Goal: Book appointment/travel/reservation

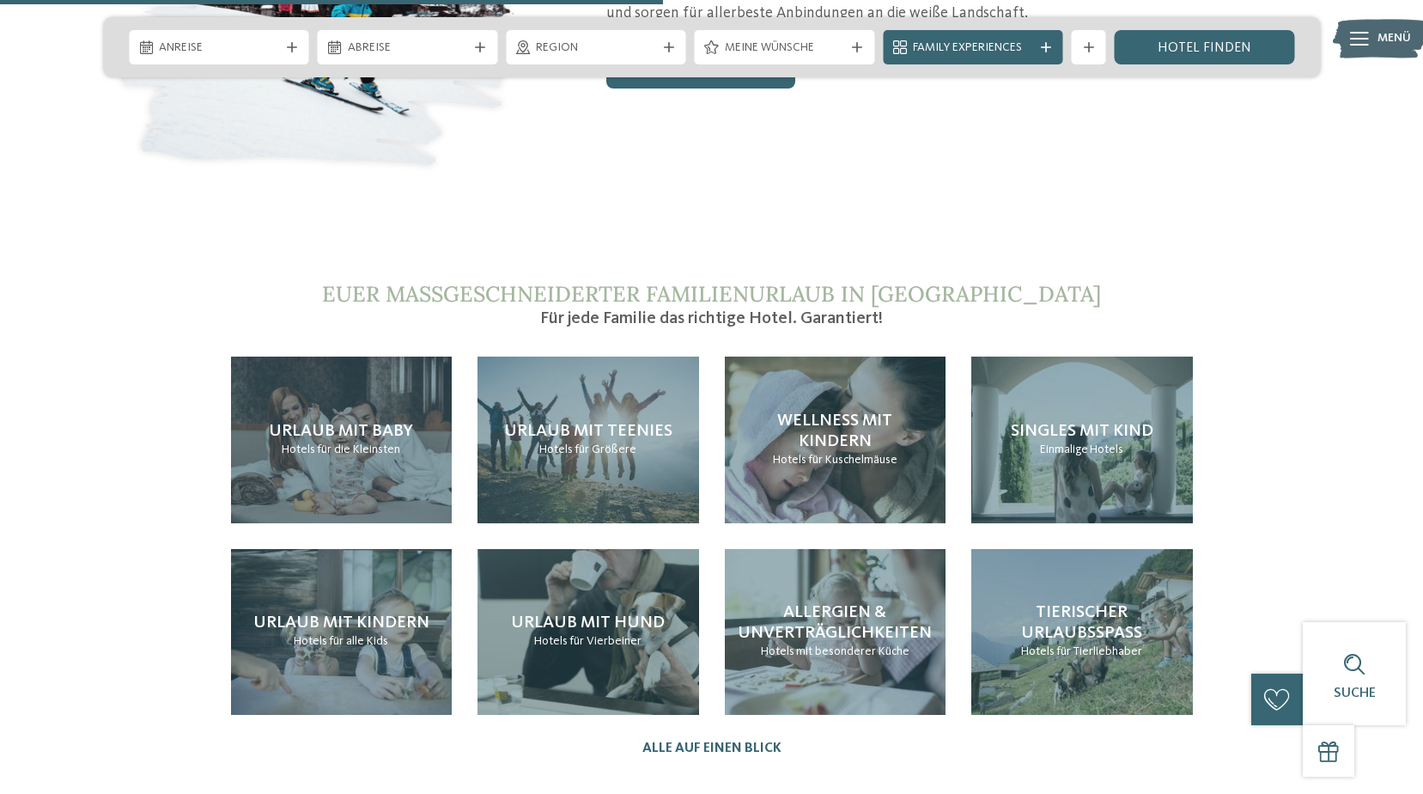
scroll to position [3693, 0]
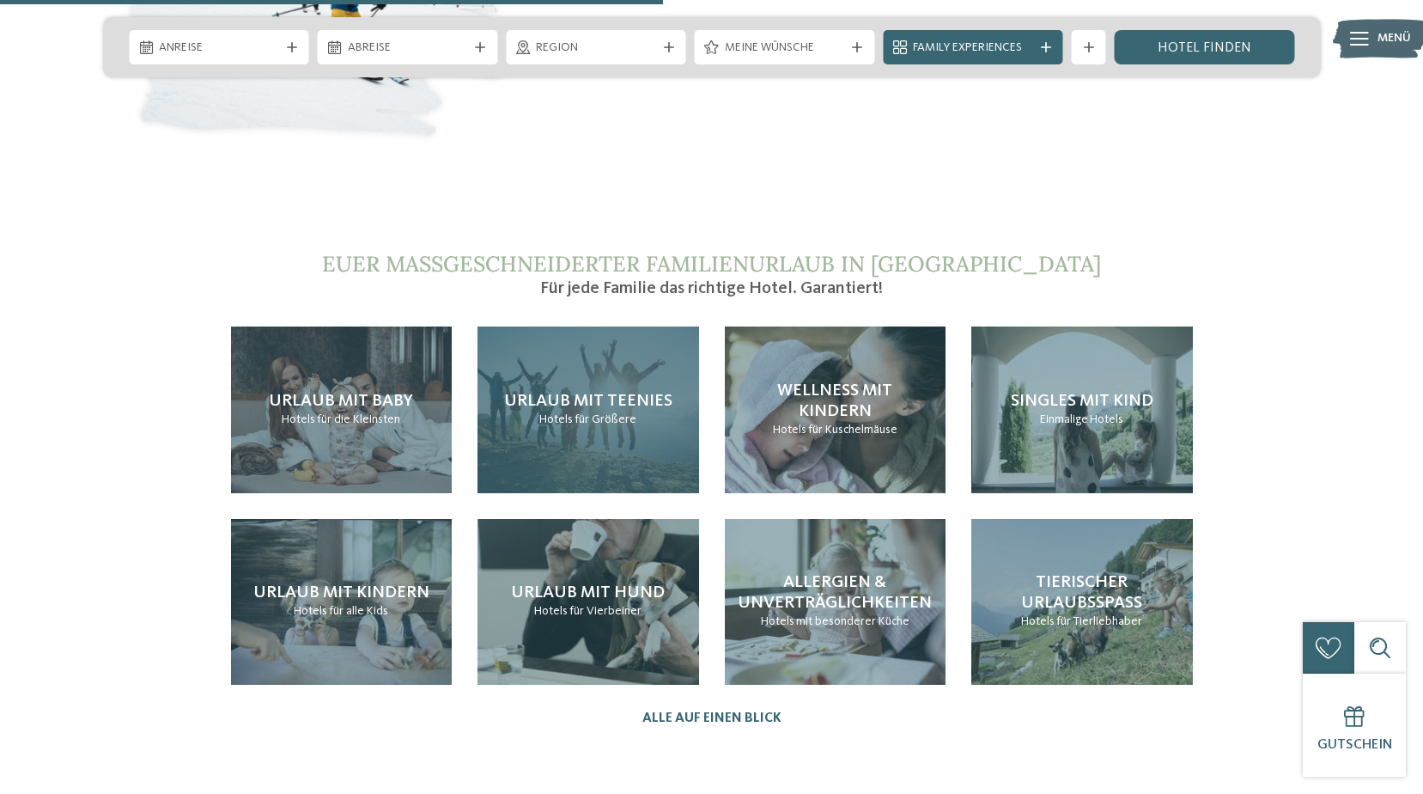
click at [557, 413] on span "Hotels" at bounding box center [555, 419] width 33 height 12
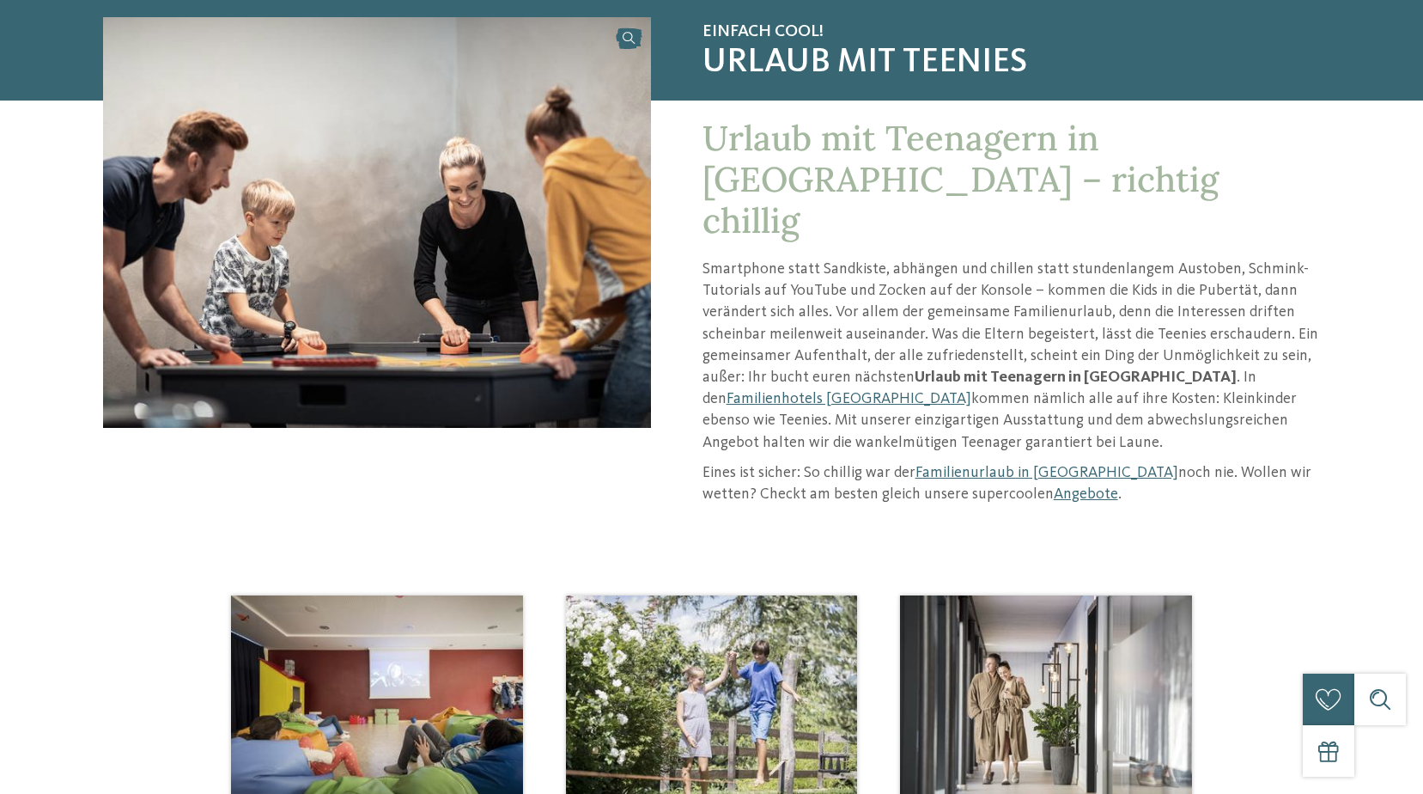
scroll to position [172, 0]
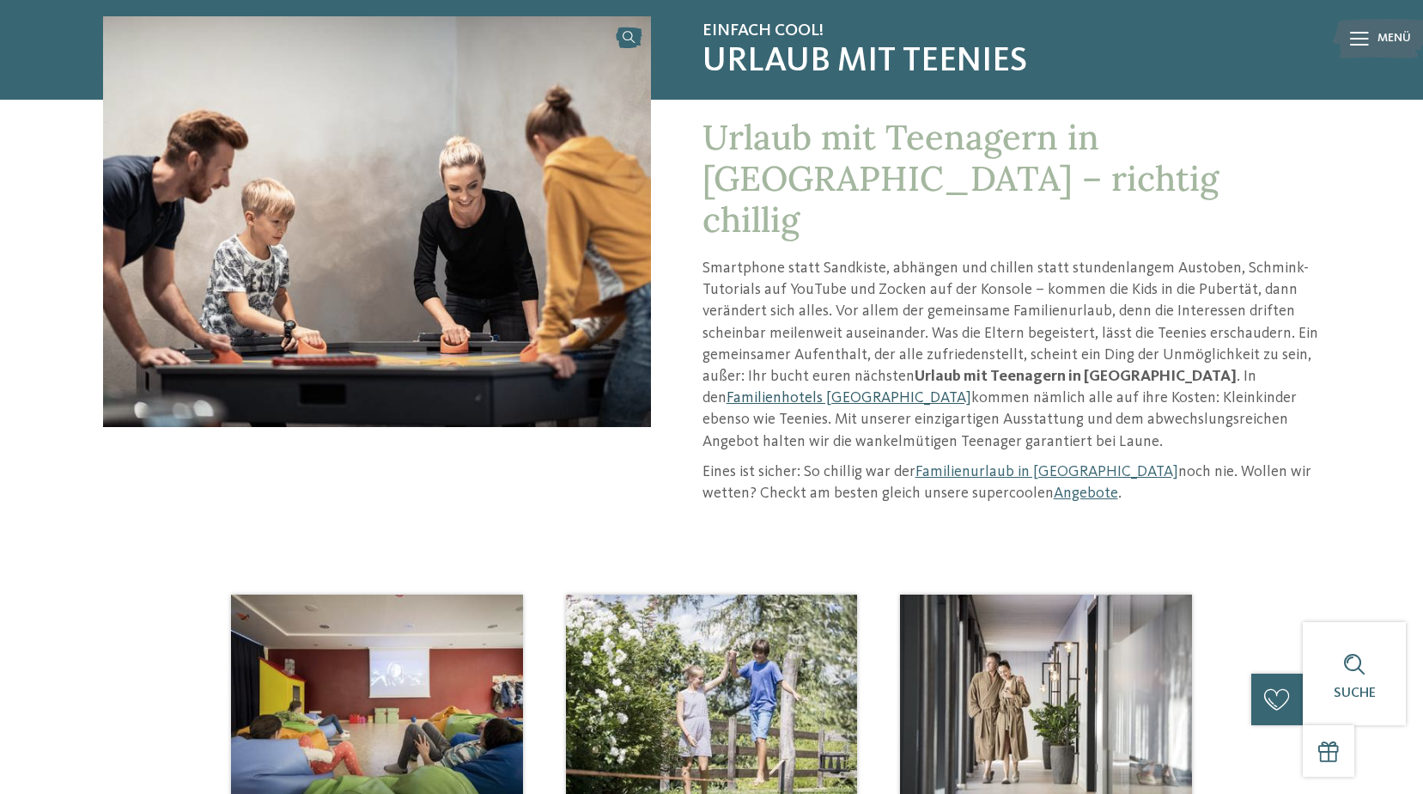
click at [971, 390] on link "Familienhotels [GEOGRAPHIC_DATA]" at bounding box center [849, 397] width 245 height 15
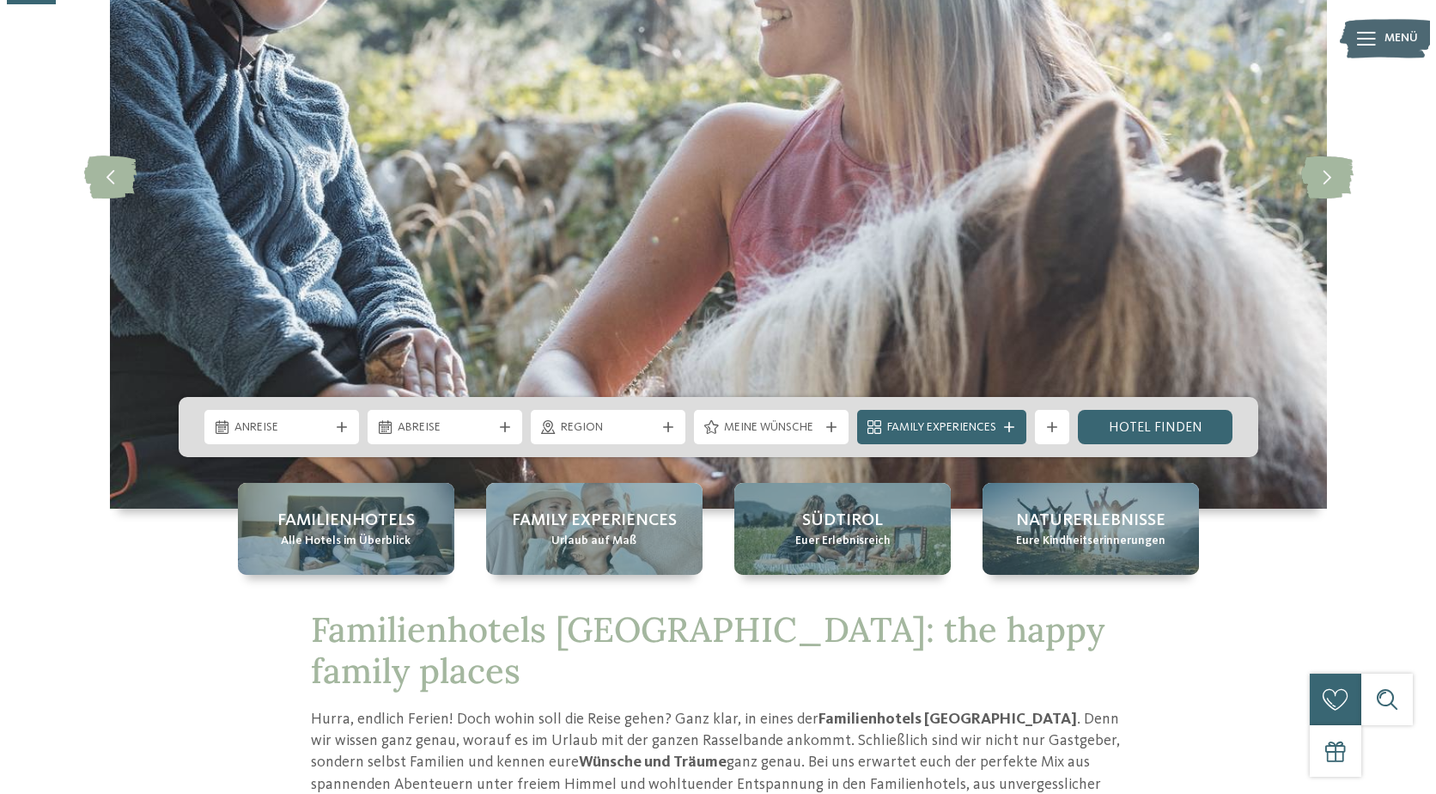
scroll to position [258, 0]
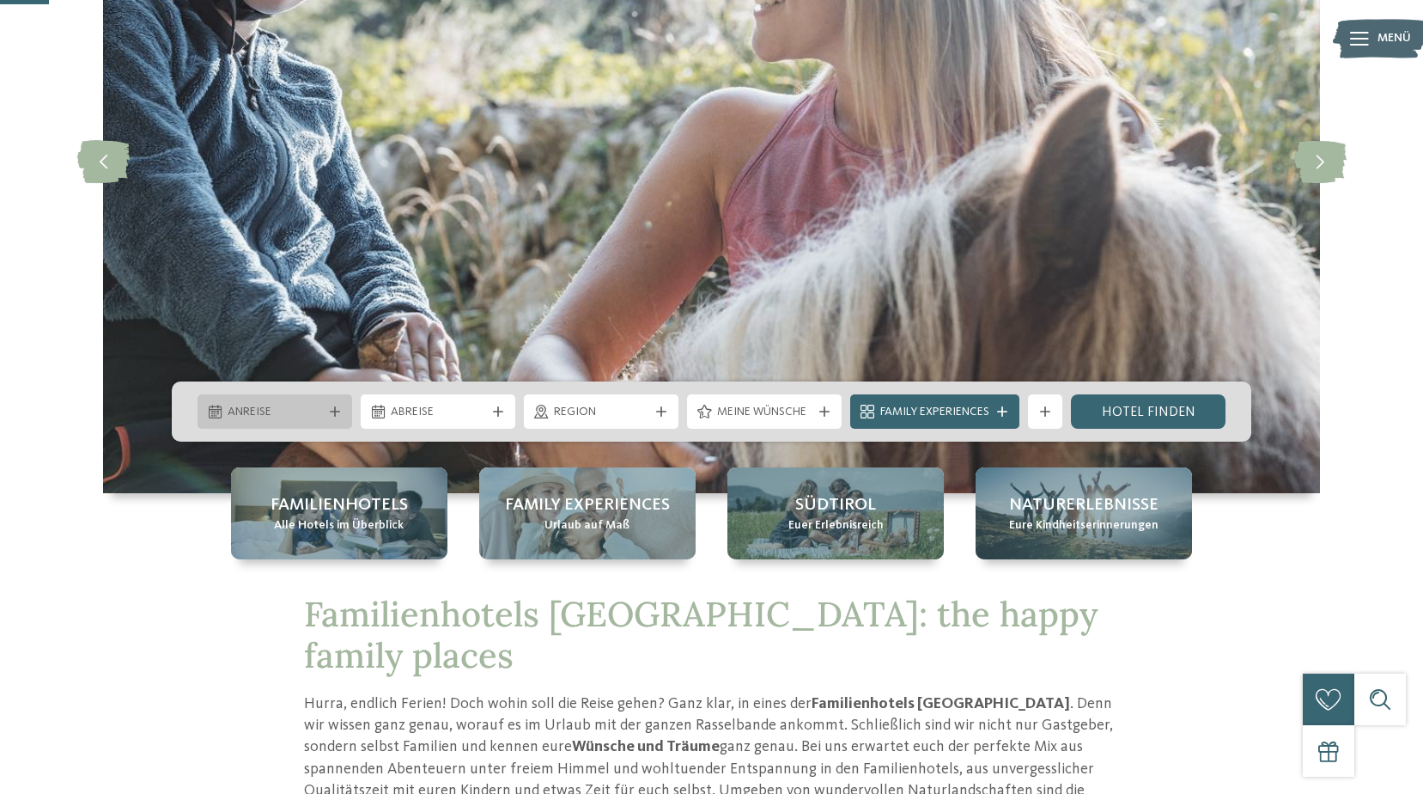
click at [336, 409] on icon at bounding box center [335, 411] width 10 height 10
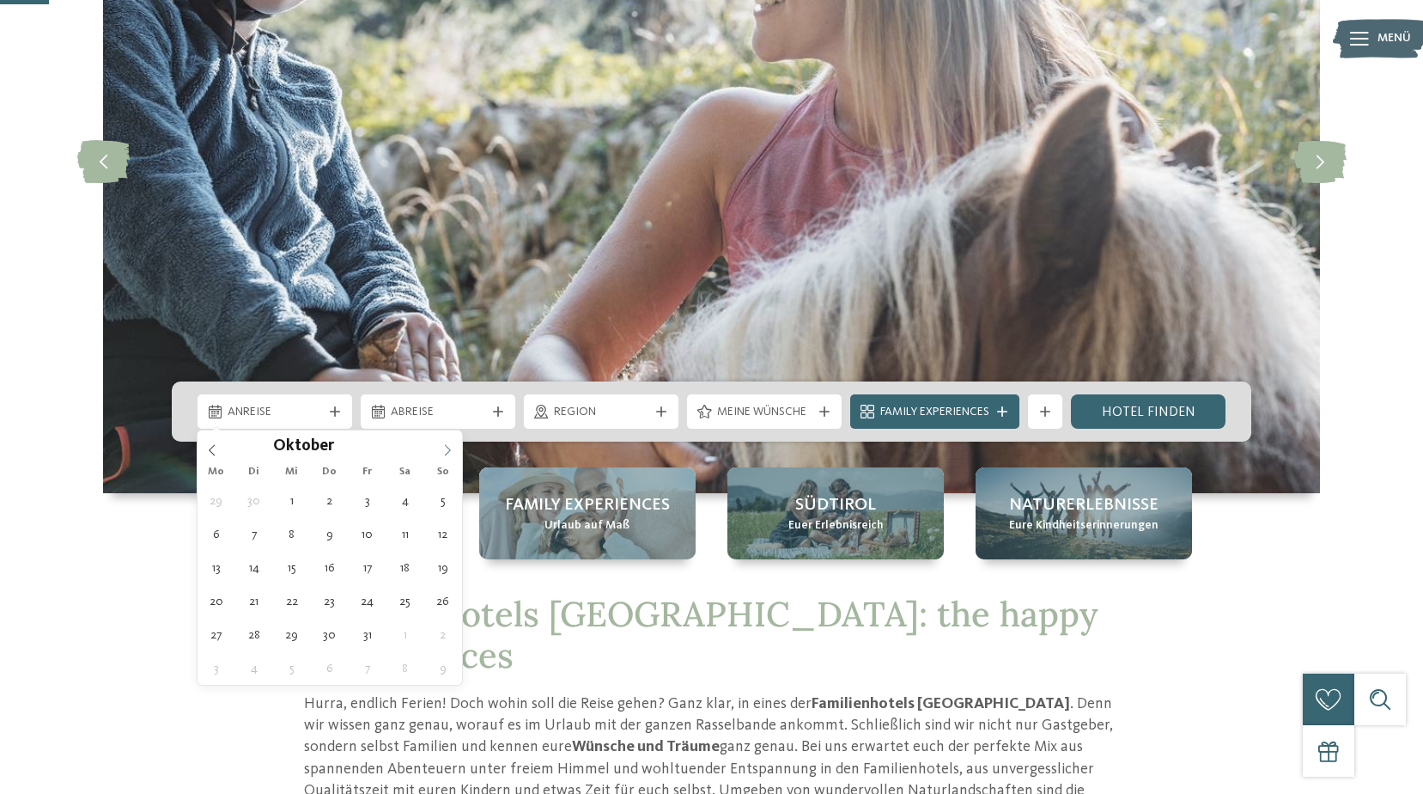
click at [444, 447] on icon at bounding box center [447, 450] width 12 height 12
type input "****"
click at [444, 447] on icon at bounding box center [447, 450] width 12 height 12
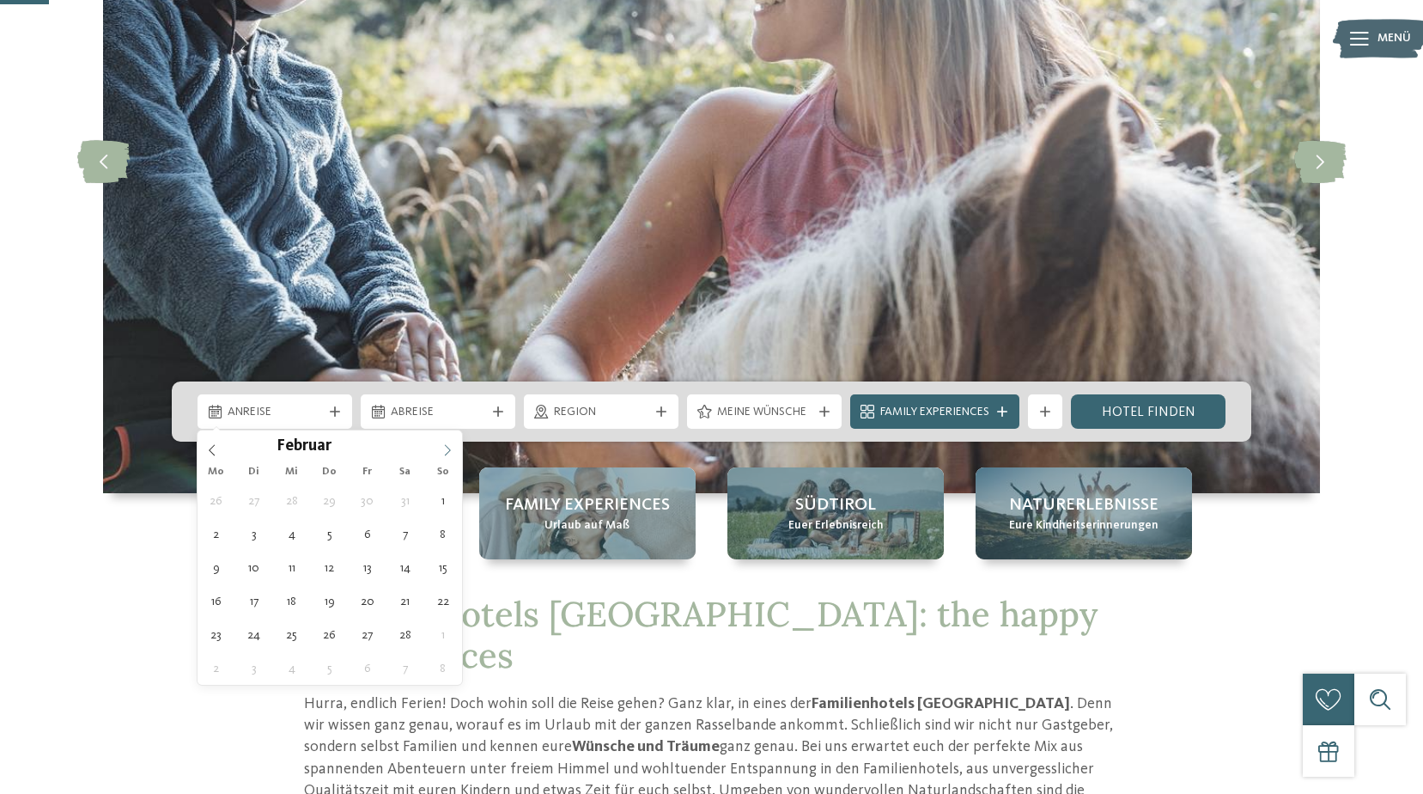
click at [444, 447] on icon at bounding box center [447, 450] width 12 height 12
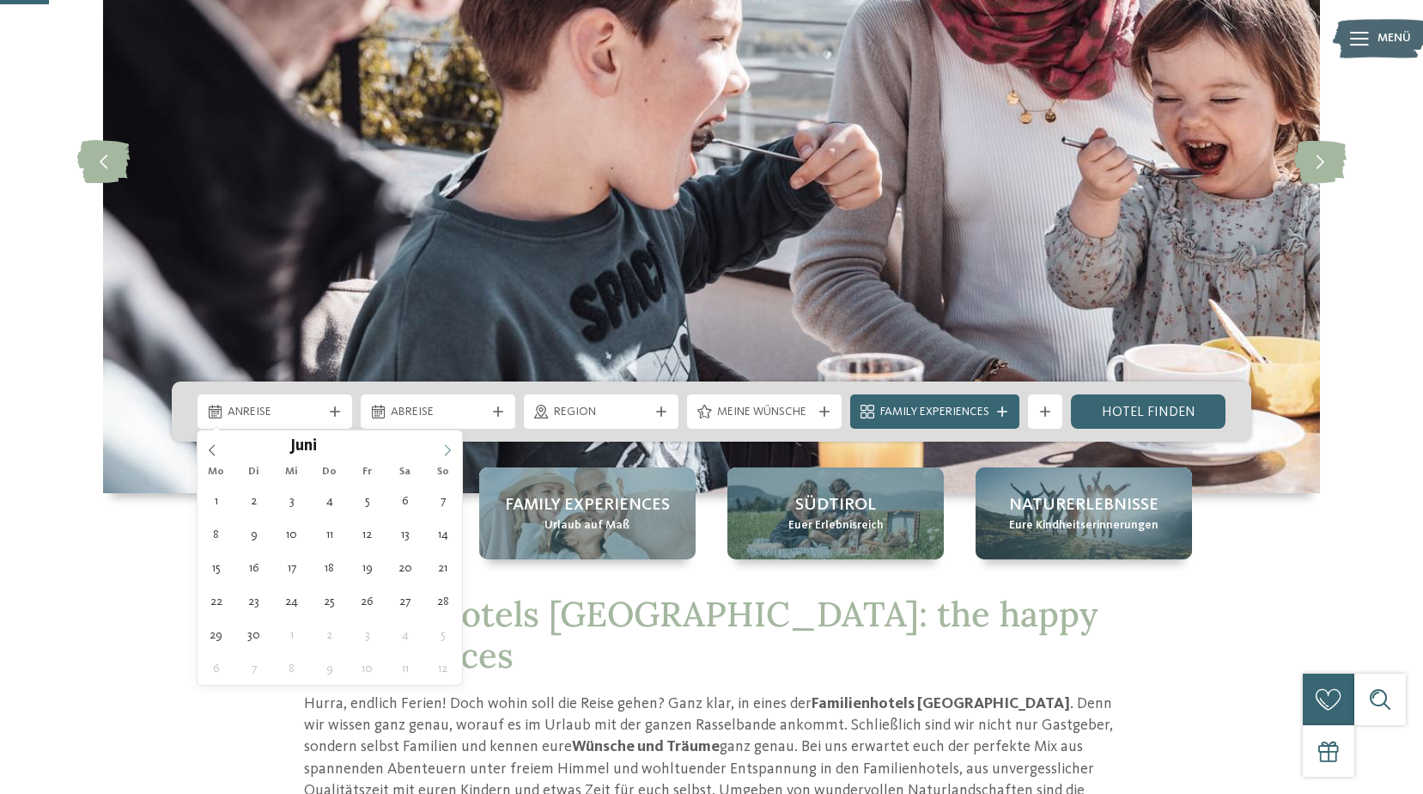
click at [444, 447] on icon at bounding box center [447, 450] width 12 height 12
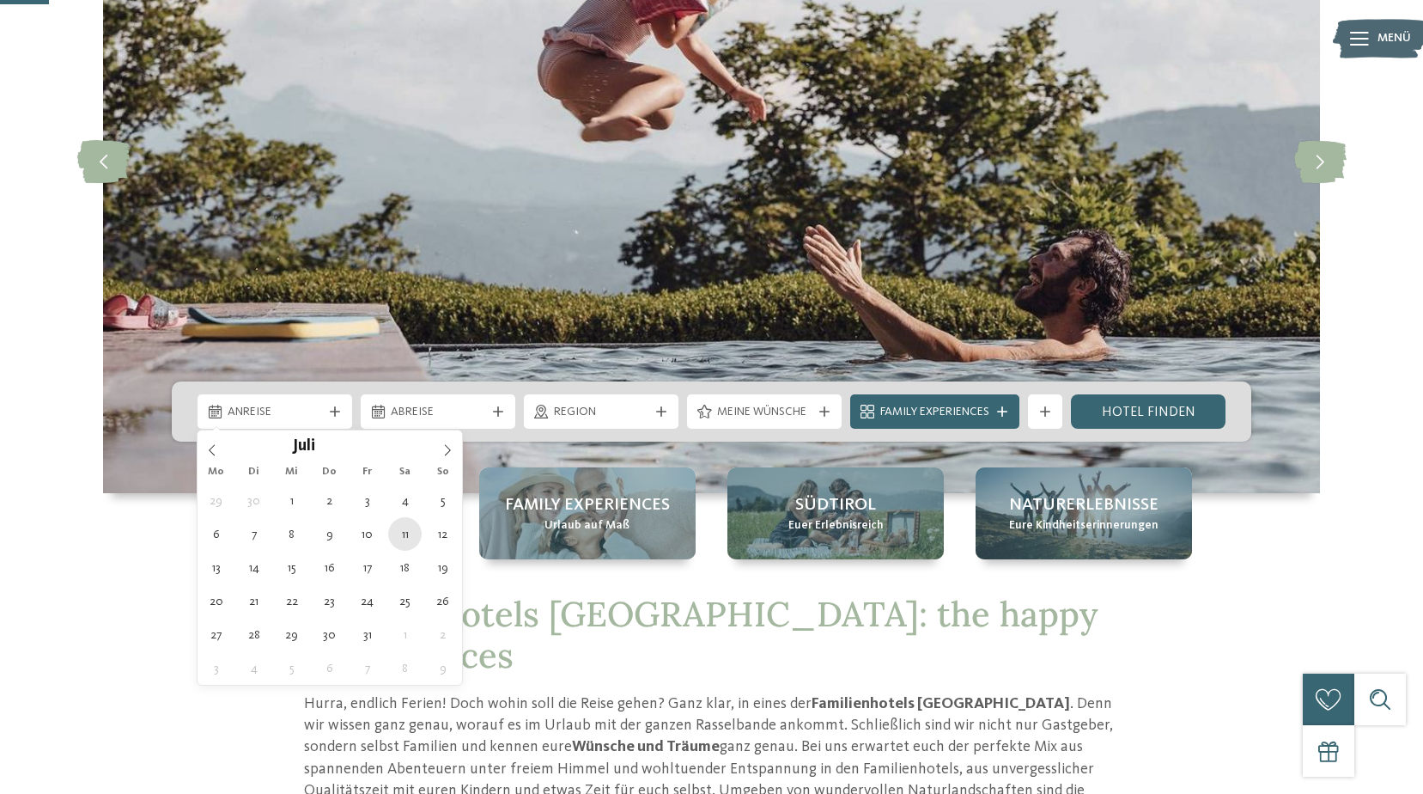
type div "11.07.2026"
type input "****"
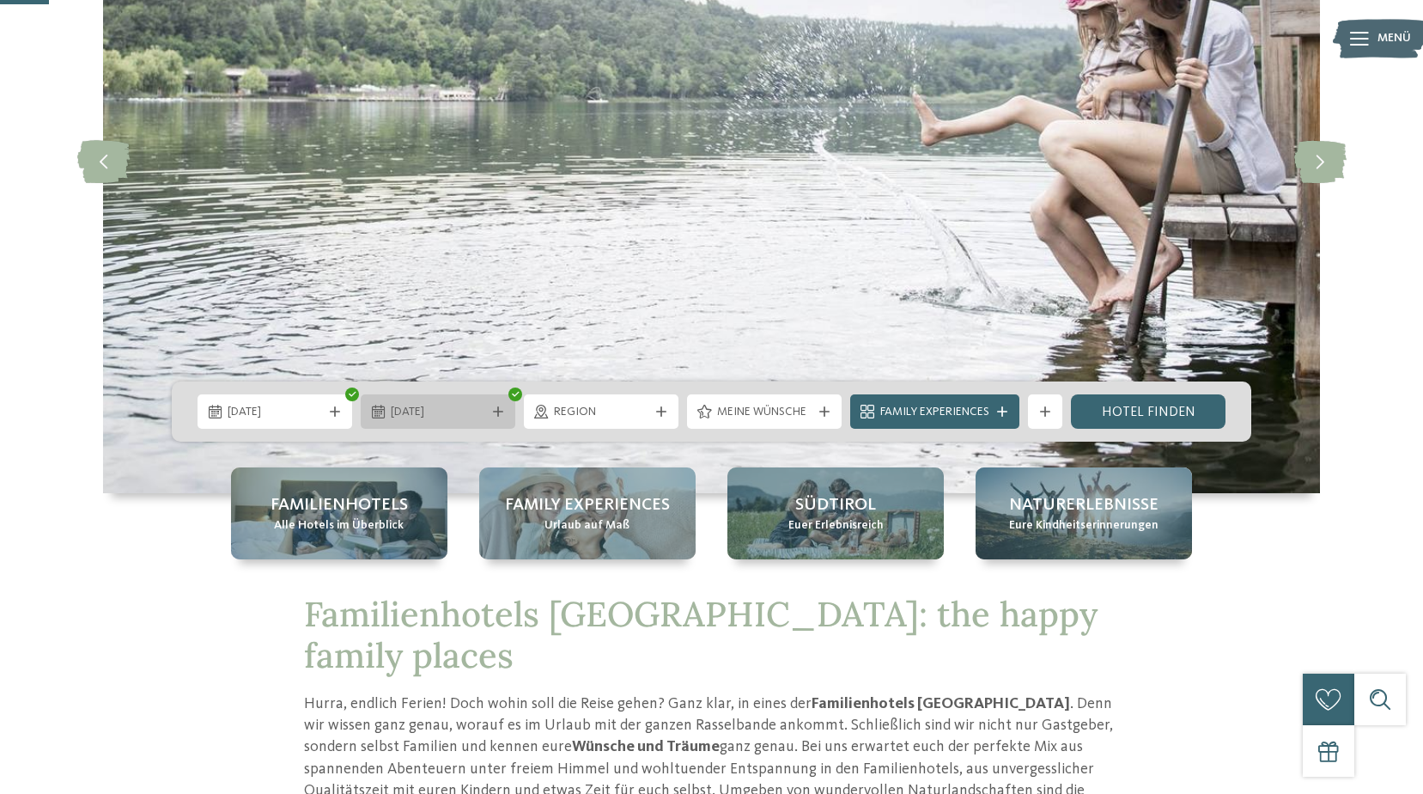
click at [494, 414] on icon at bounding box center [498, 411] width 10 height 10
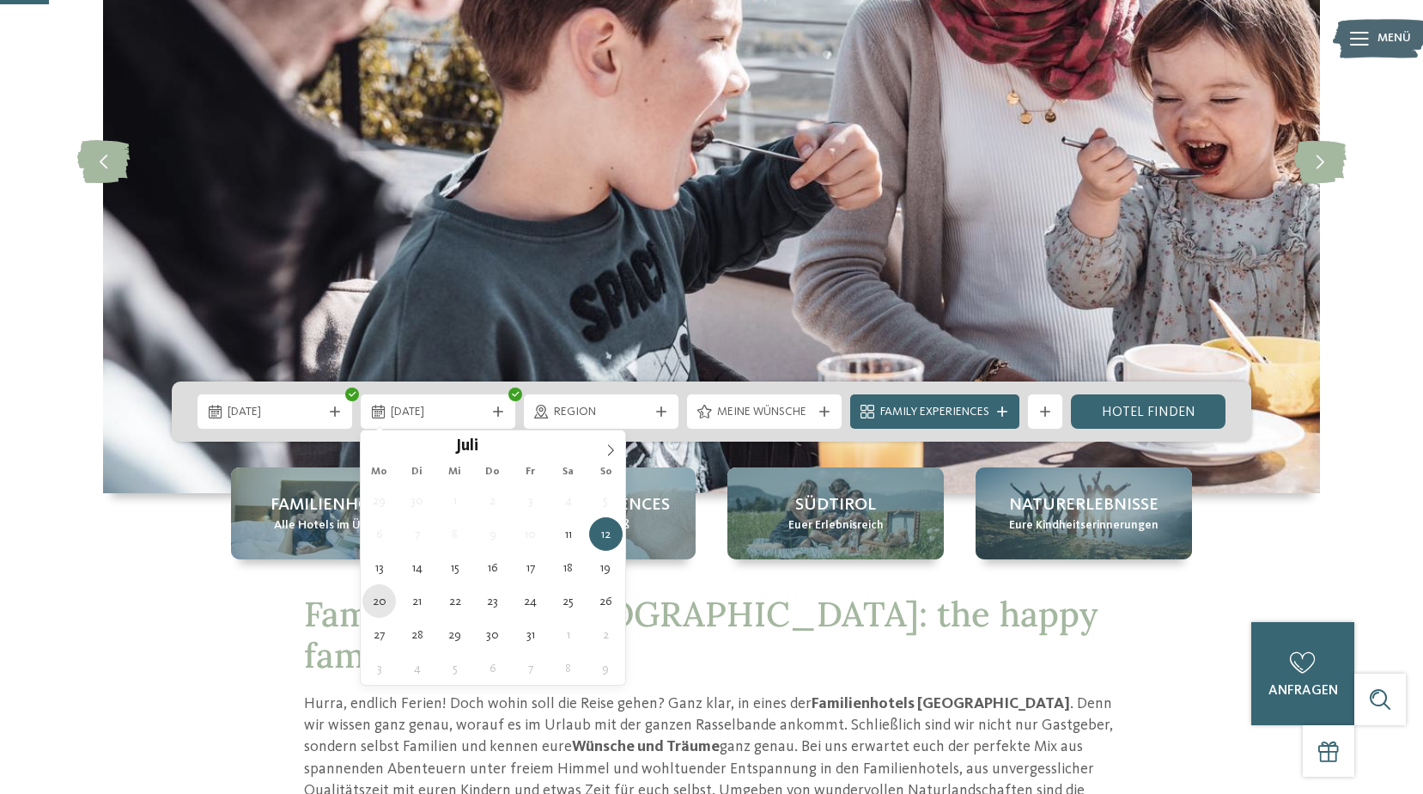
type div "20.07.2026"
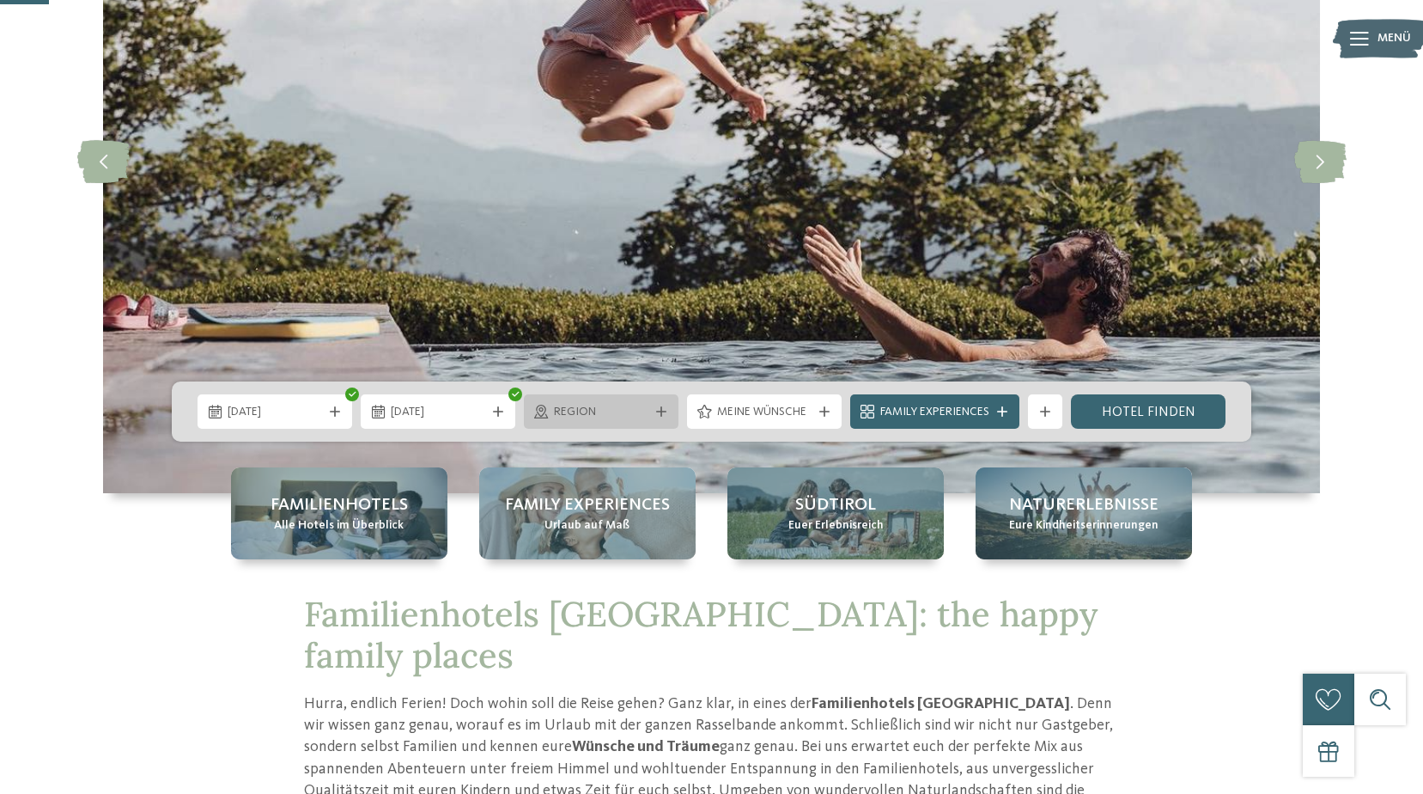
click at [658, 411] on icon at bounding box center [661, 411] width 10 height 10
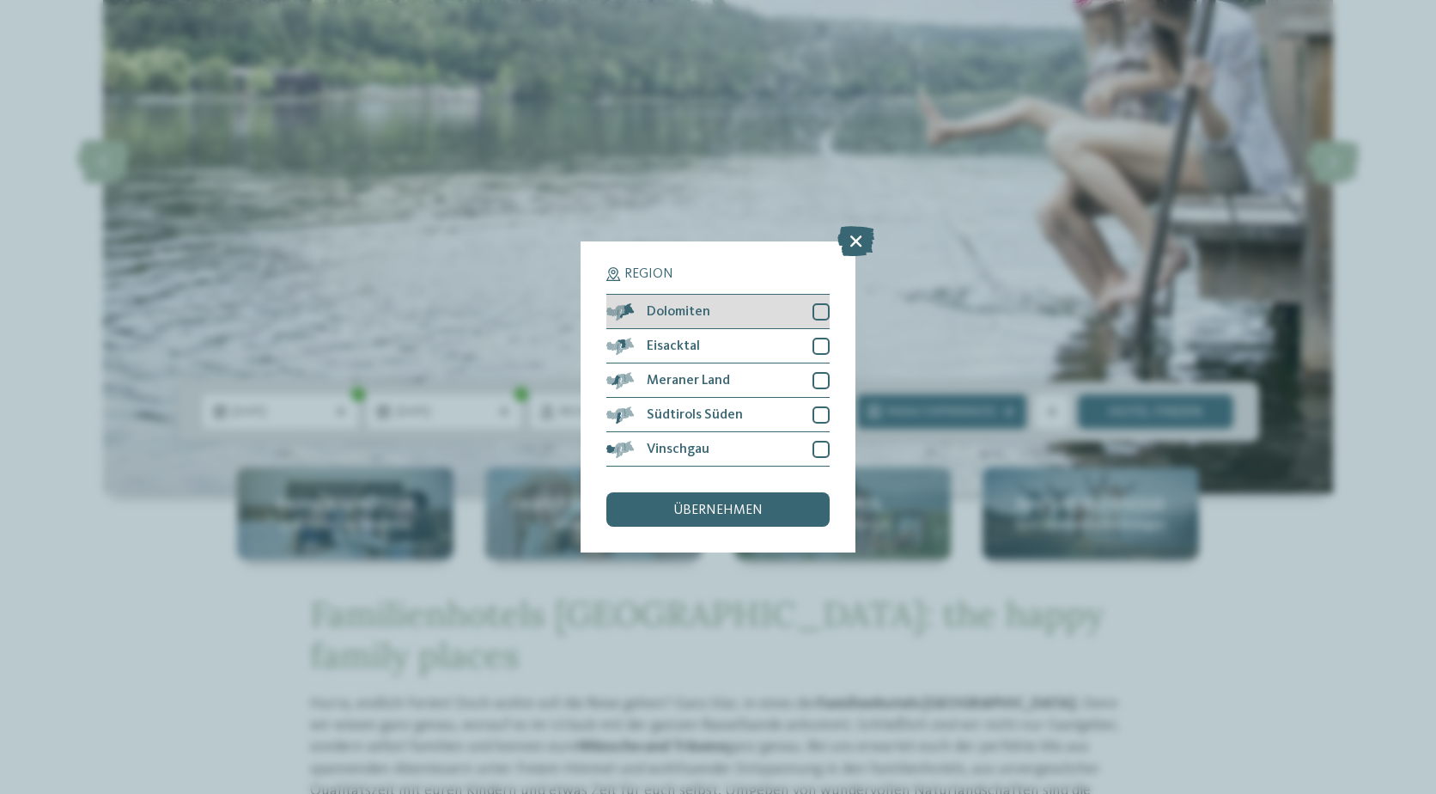
click at [815, 313] on div at bounding box center [821, 311] width 17 height 17
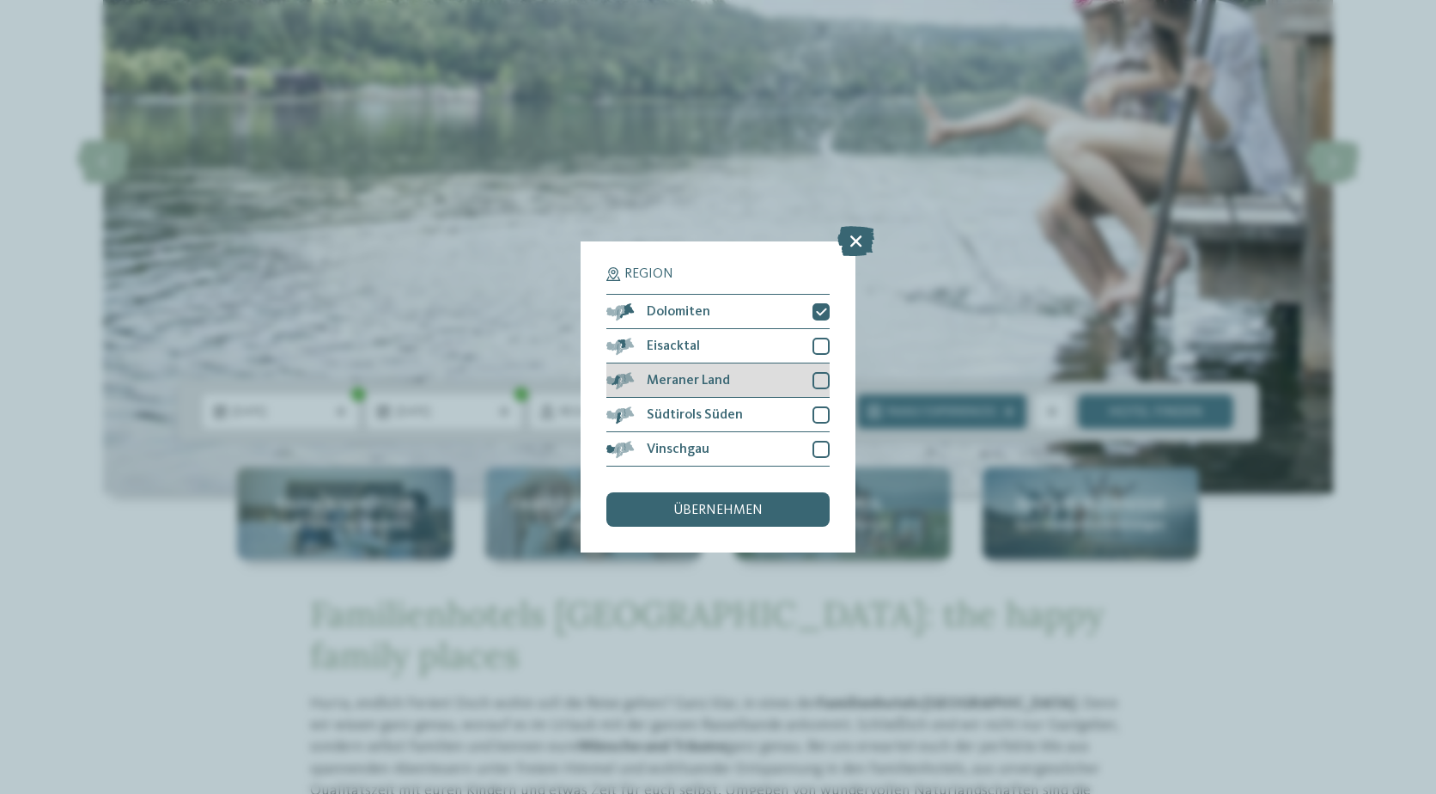
click at [819, 377] on div at bounding box center [821, 380] width 17 height 17
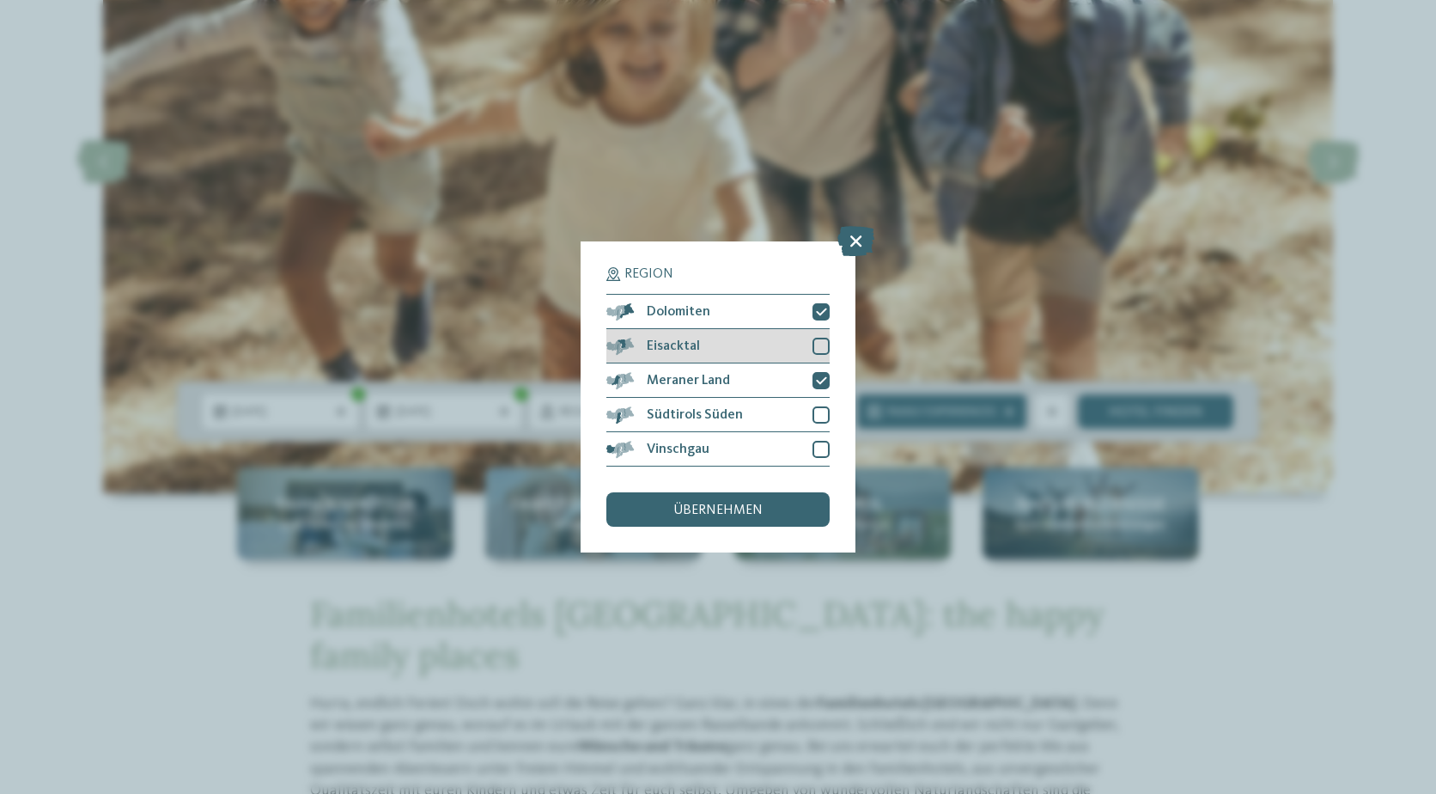
click at [829, 344] on div at bounding box center [821, 346] width 17 height 17
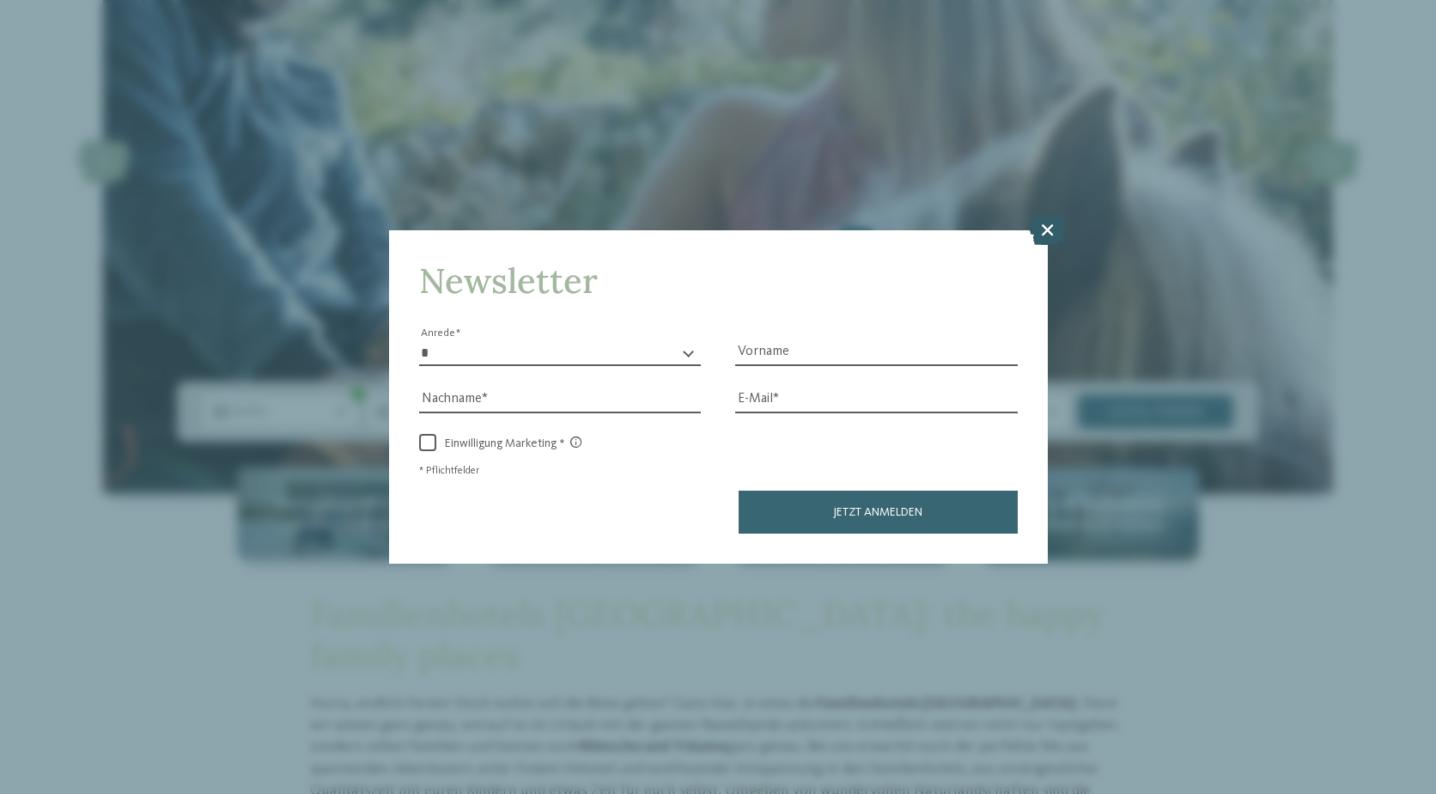
click at [1054, 234] on icon at bounding box center [1047, 229] width 37 height 30
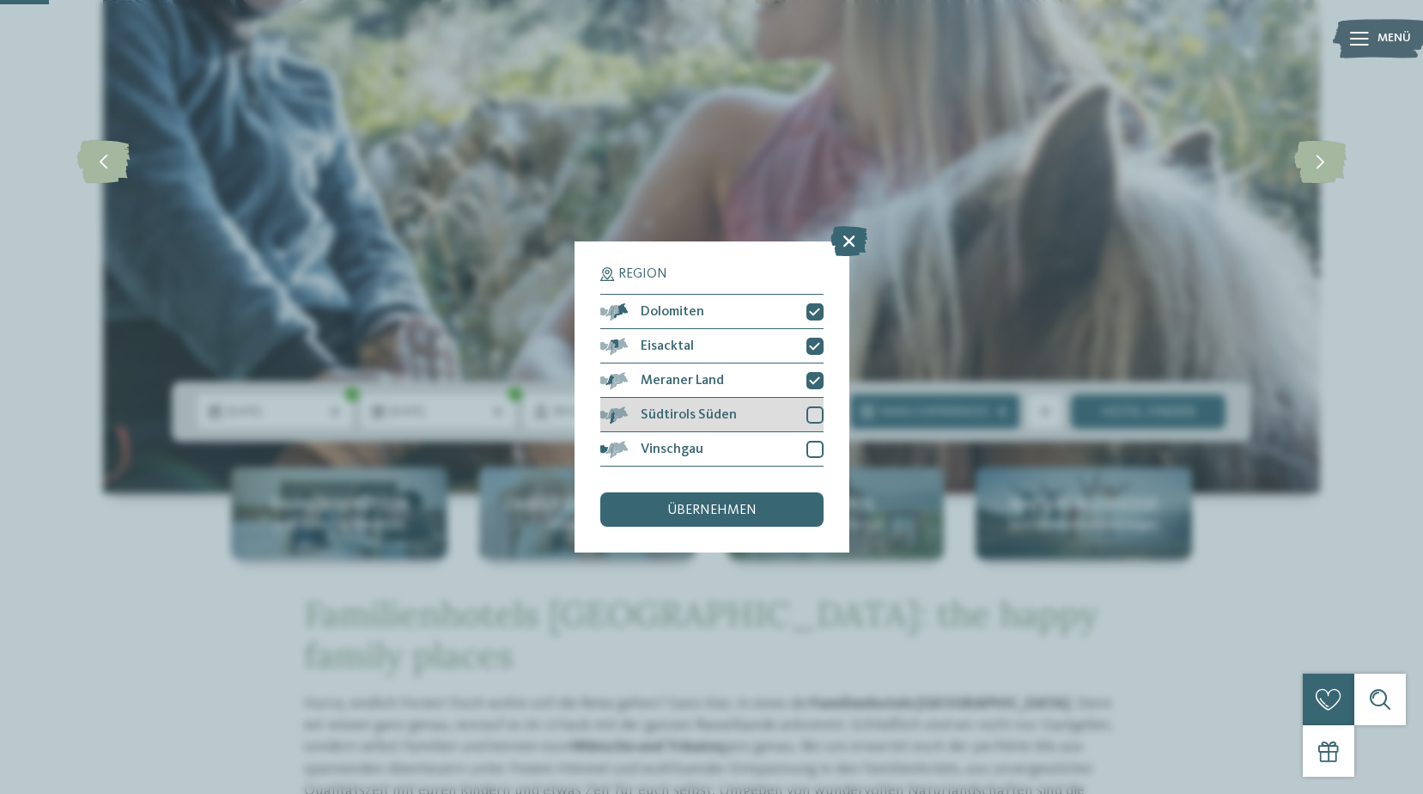
click at [807, 416] on div at bounding box center [815, 414] width 17 height 17
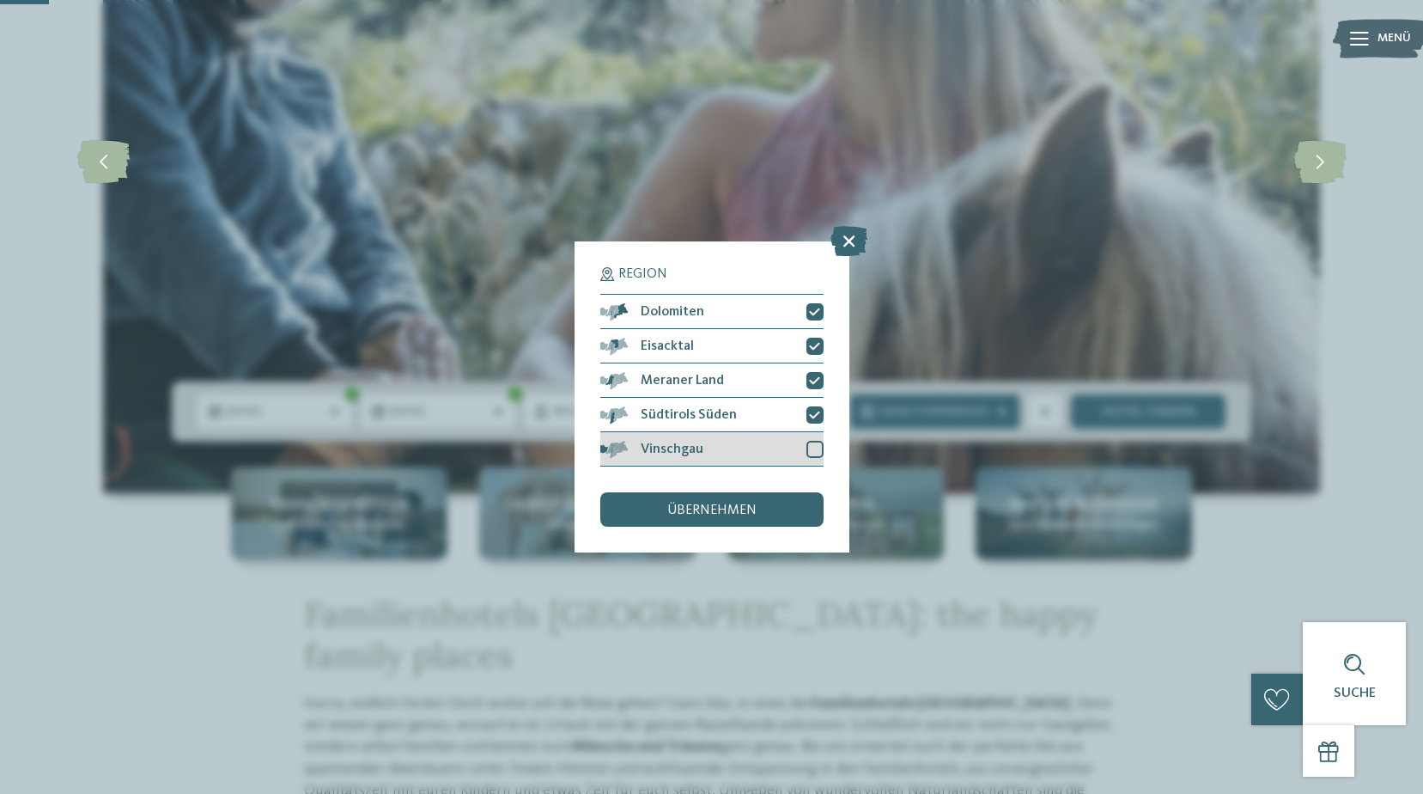
click at [814, 441] on div at bounding box center [815, 449] width 17 height 17
click at [767, 506] on div "übernehmen" at bounding box center [711, 509] width 223 height 34
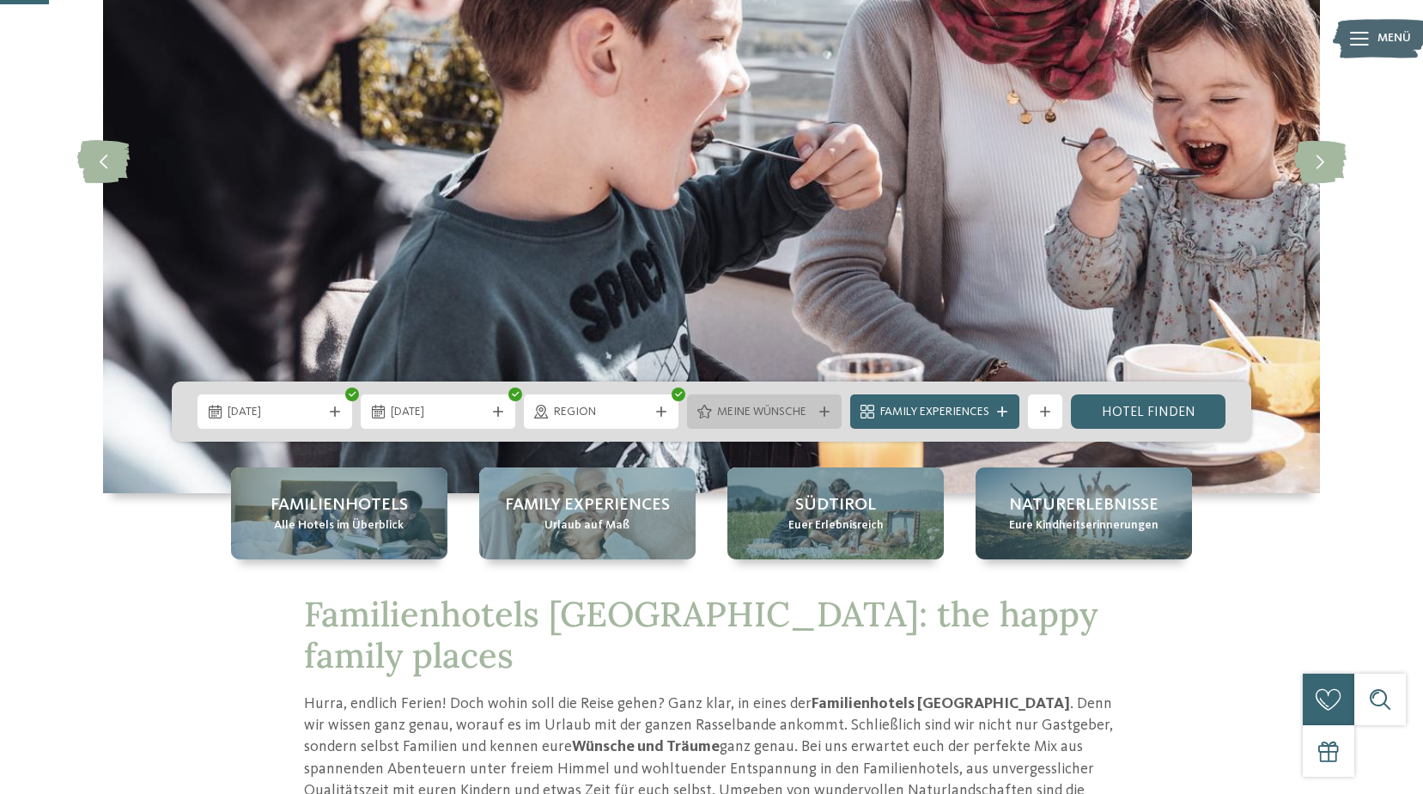
click at [821, 414] on icon at bounding box center [824, 411] width 10 height 10
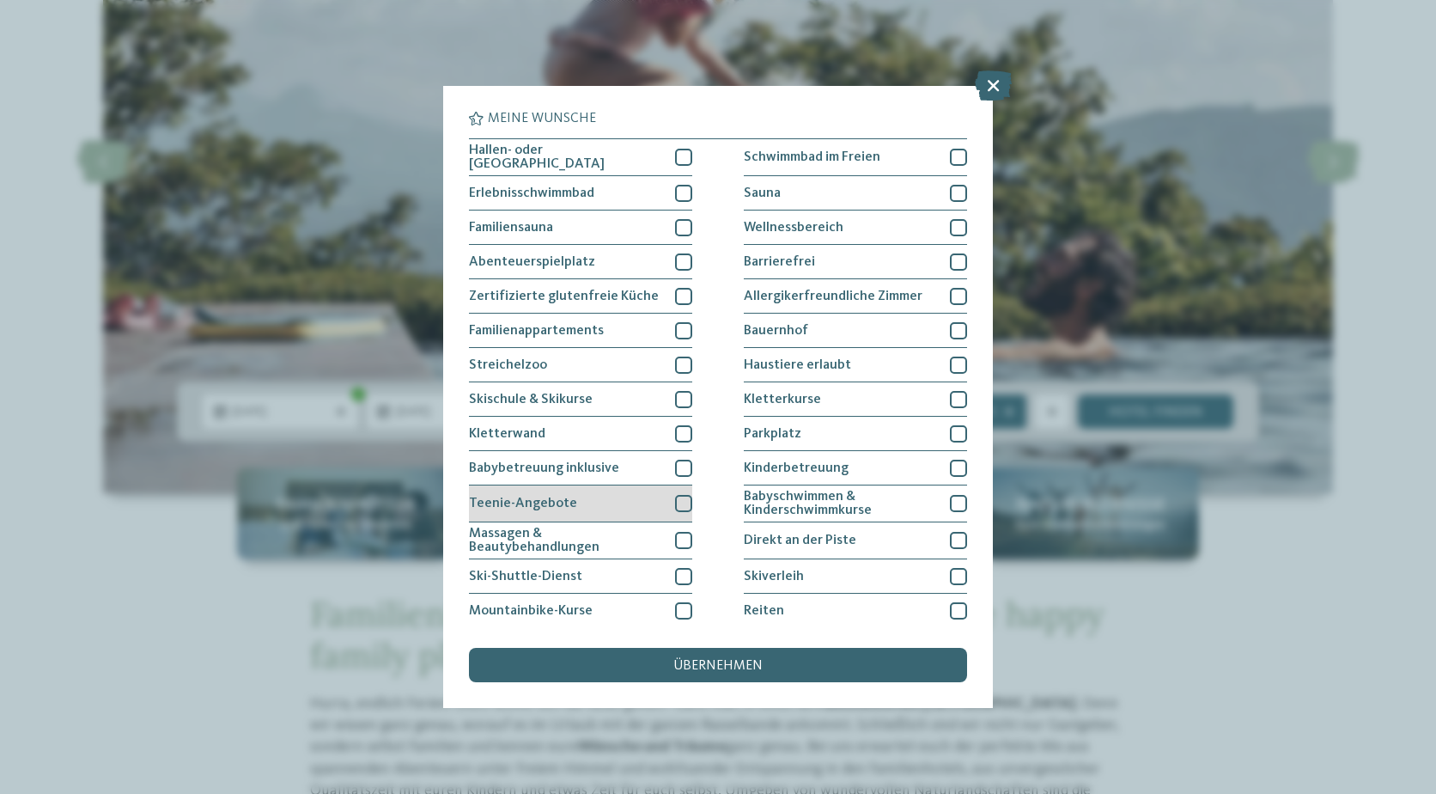
click at [686, 501] on div at bounding box center [683, 503] width 17 height 17
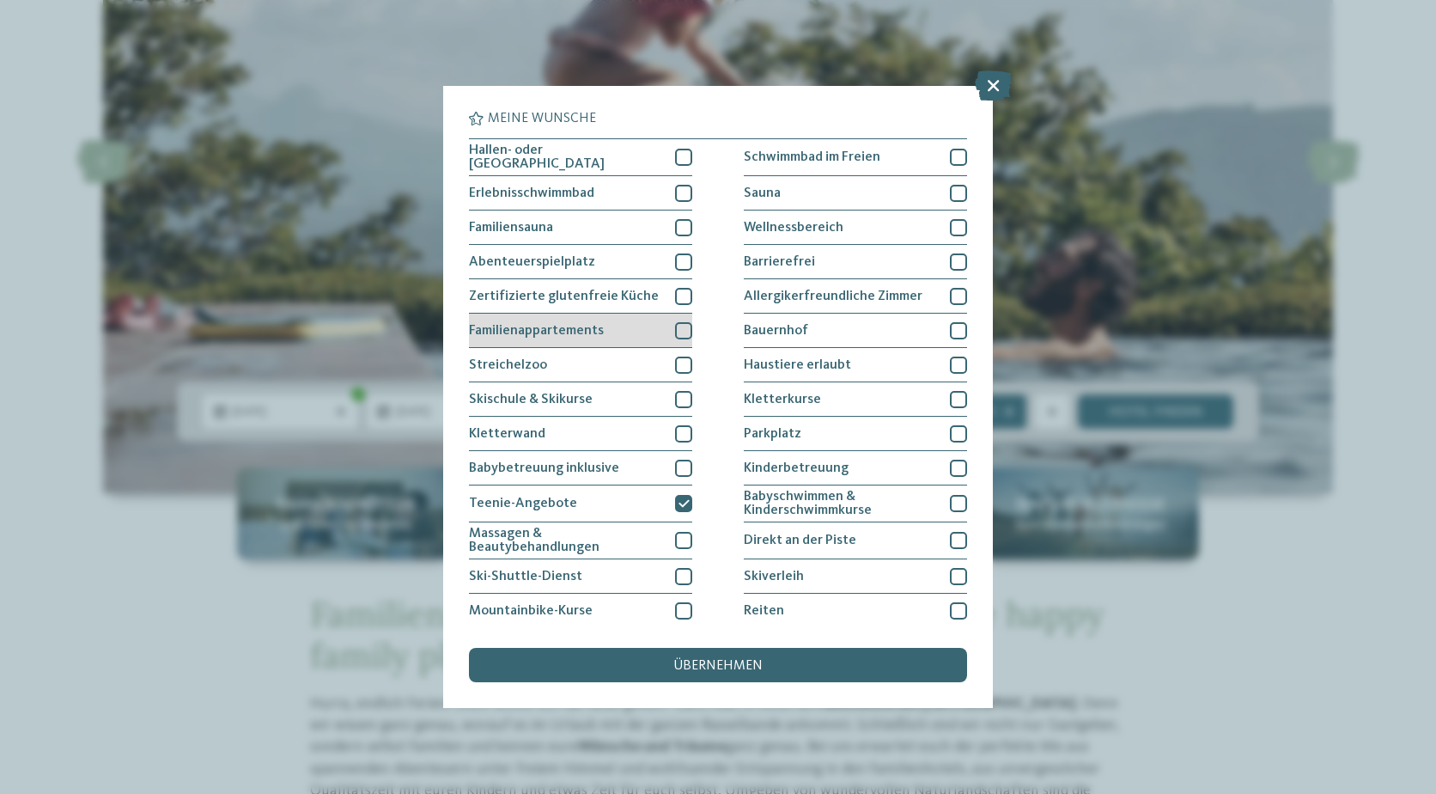
click at [678, 324] on div at bounding box center [683, 330] width 17 height 17
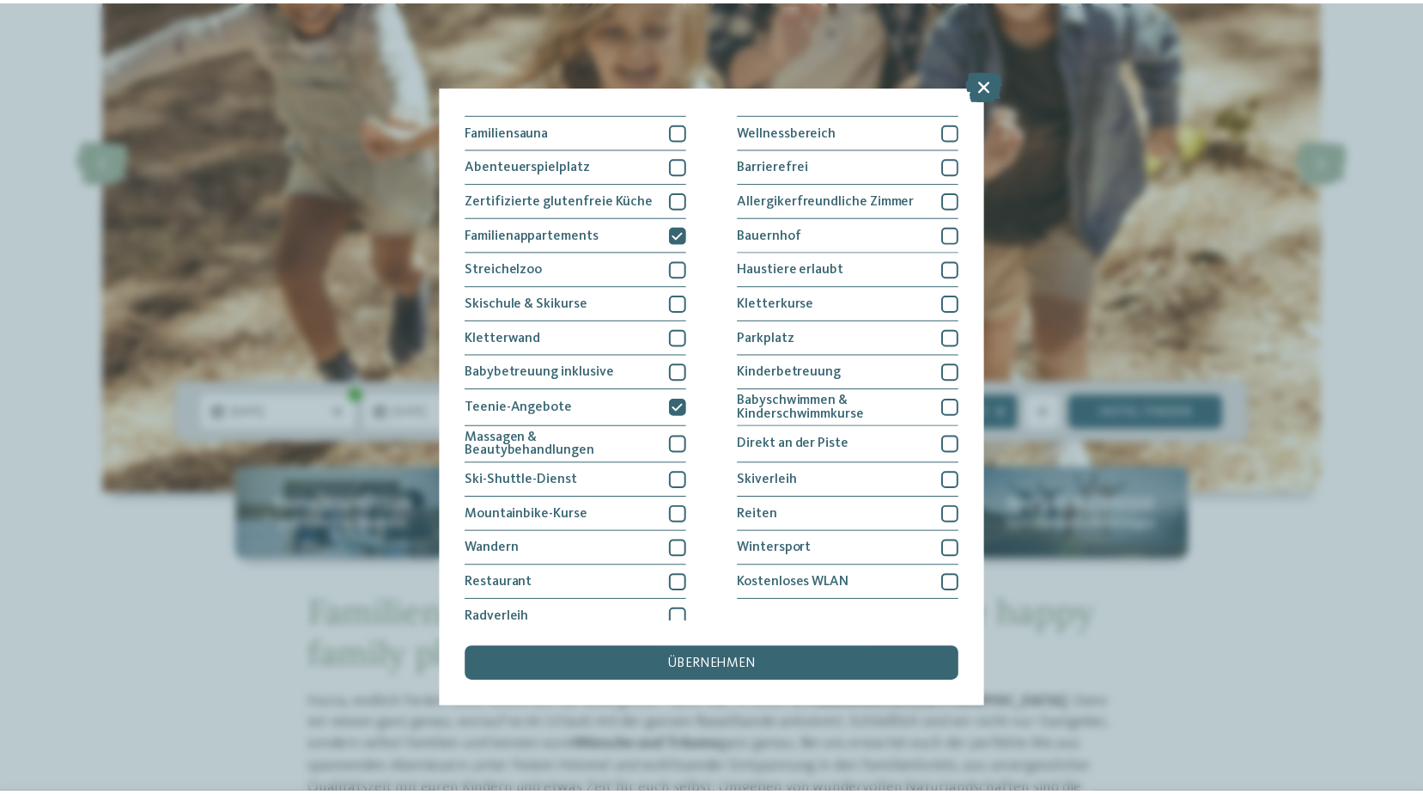
scroll to position [107, 0]
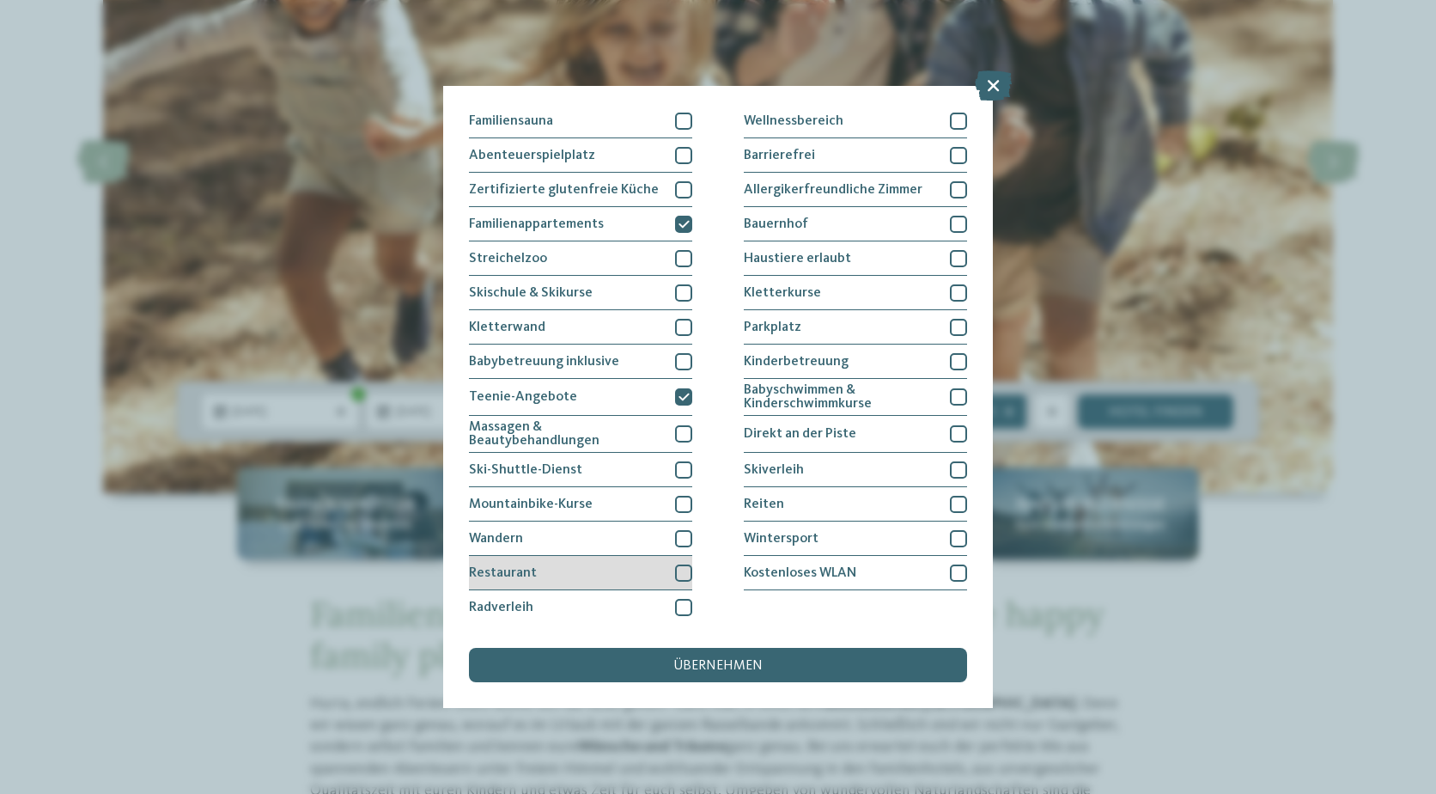
click at [680, 566] on div at bounding box center [683, 572] width 17 height 17
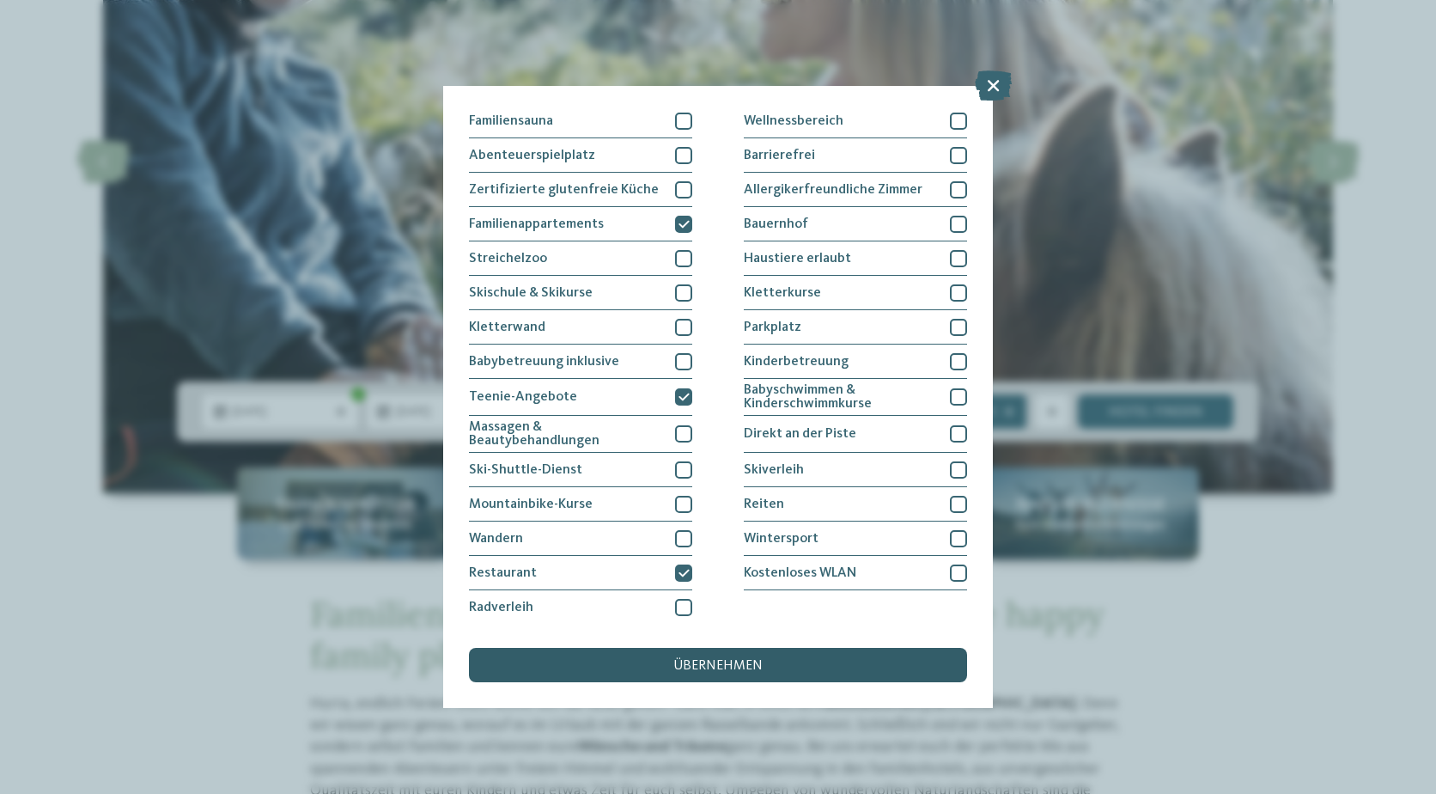
click at [721, 661] on span "übernehmen" at bounding box center [717, 666] width 89 height 14
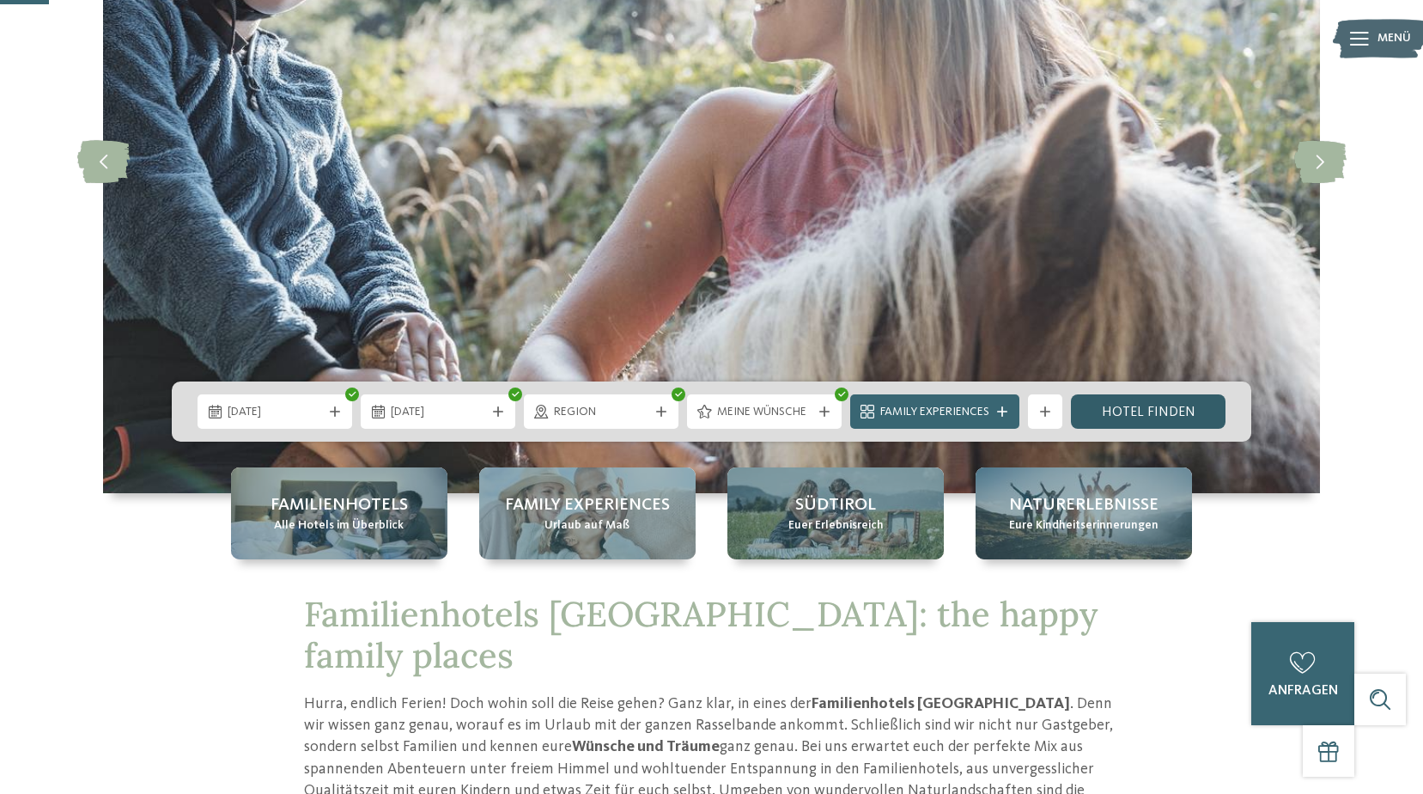
click at [1163, 408] on link "Hotel finden" at bounding box center [1148, 411] width 155 height 34
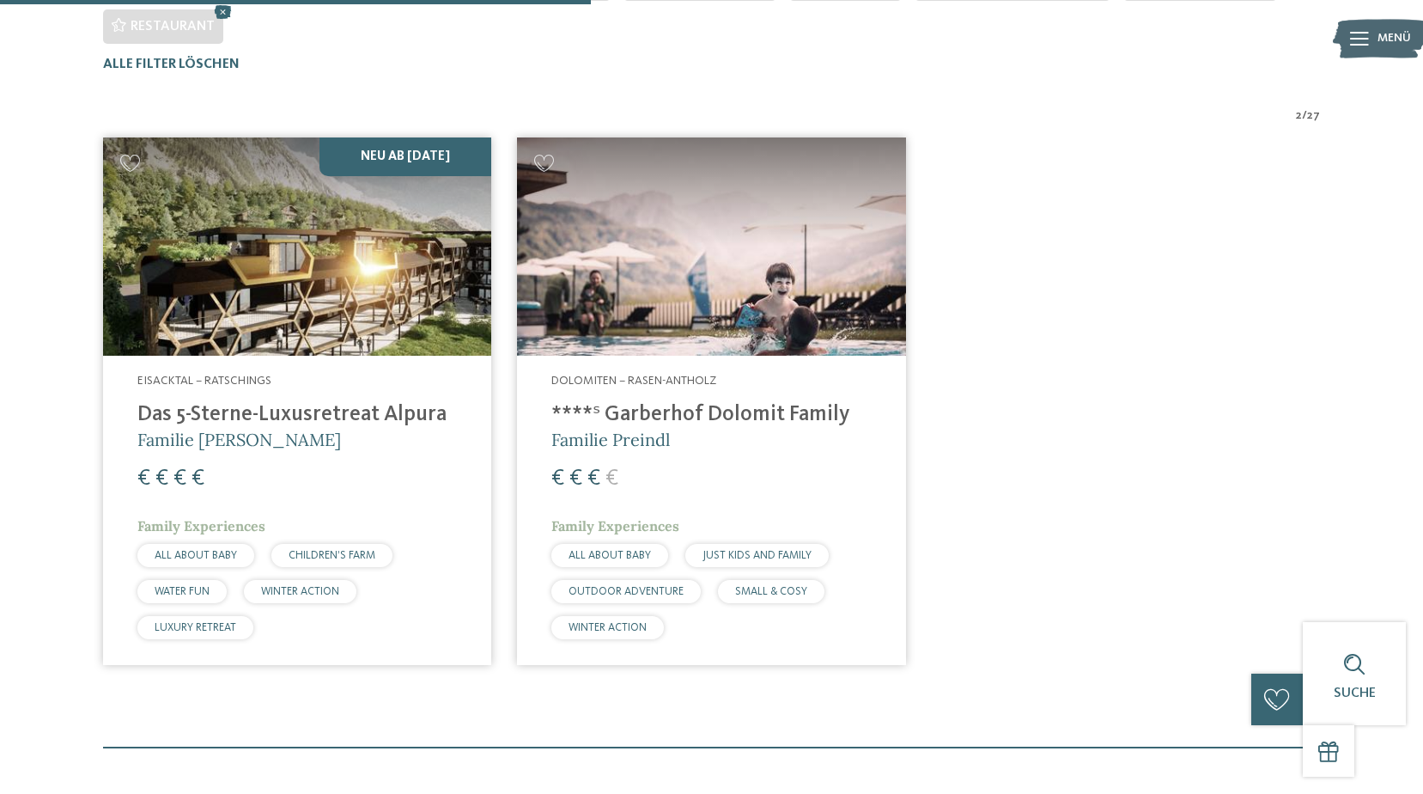
scroll to position [606, 0]
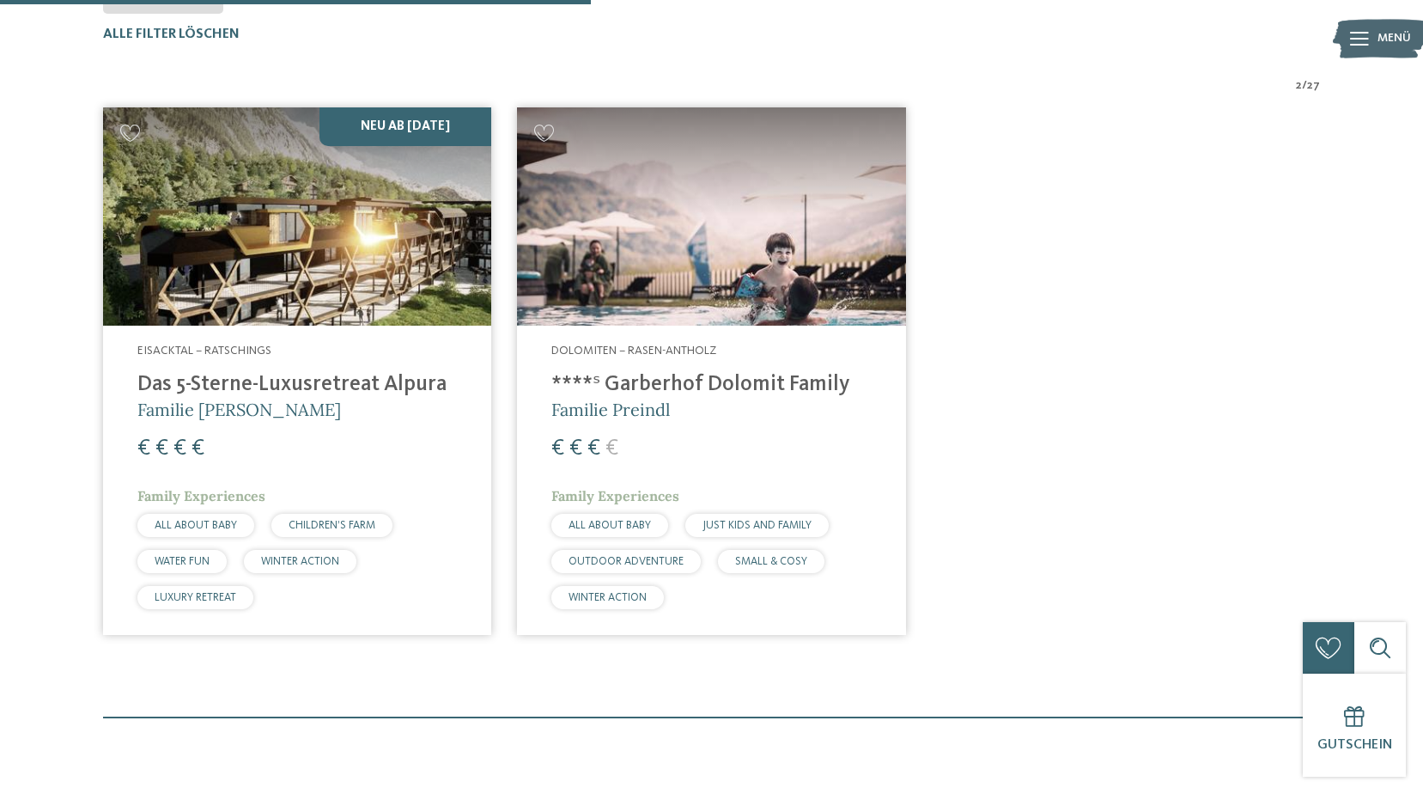
click at [715, 254] on img at bounding box center [711, 216] width 388 height 218
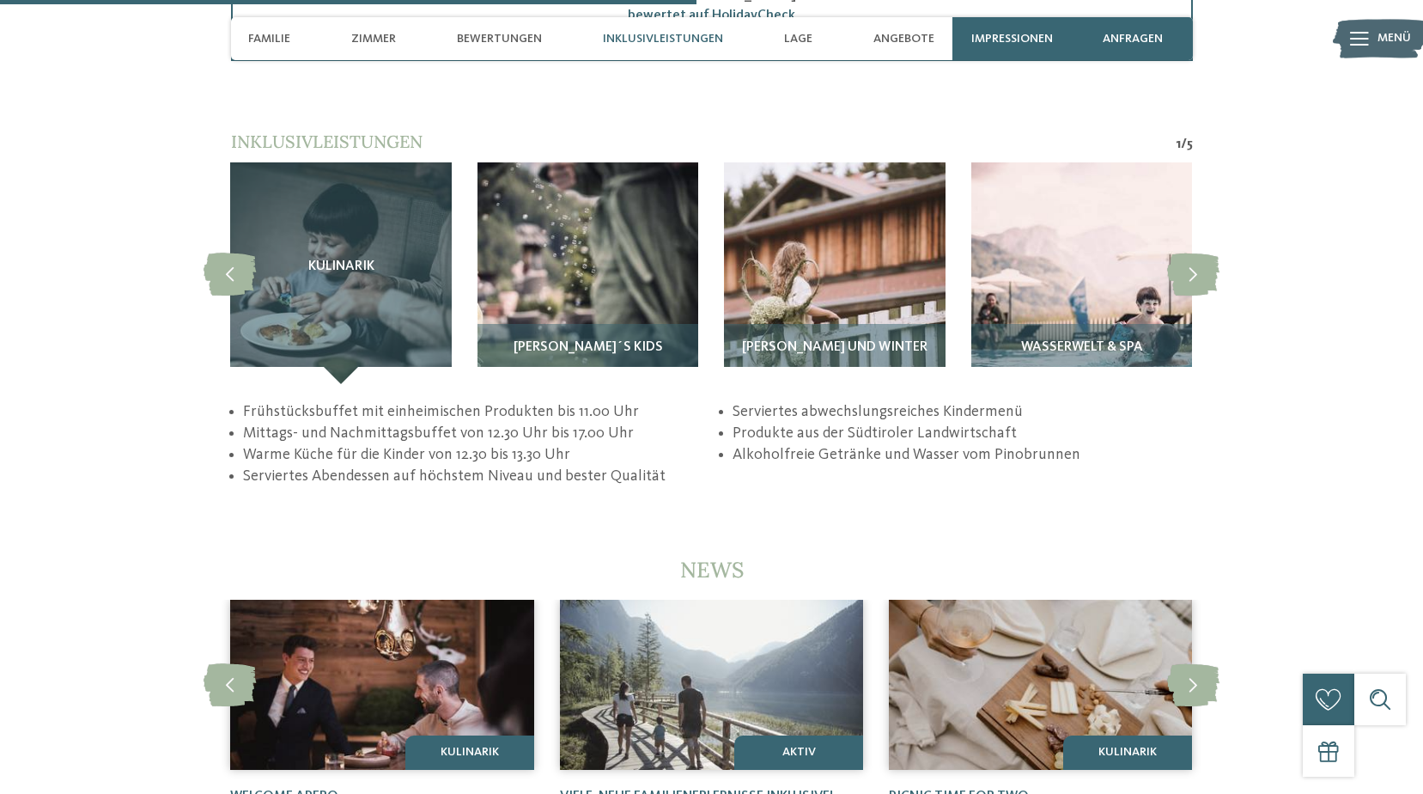
scroll to position [3436, 0]
